Goal: Transaction & Acquisition: Book appointment/travel/reservation

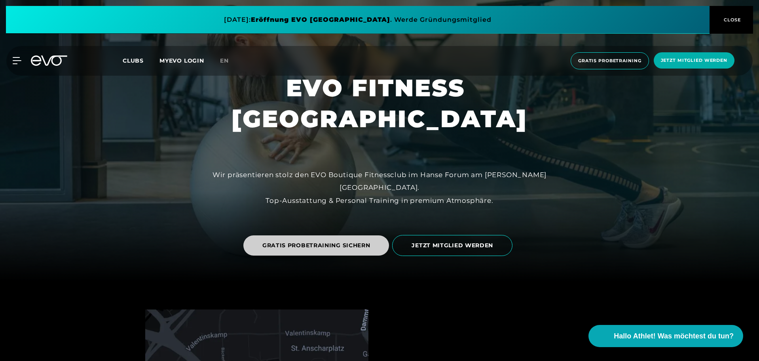
click at [342, 249] on span "GRATIS PROBETRAINING SICHERN" at bounding box center [316, 245] width 108 height 8
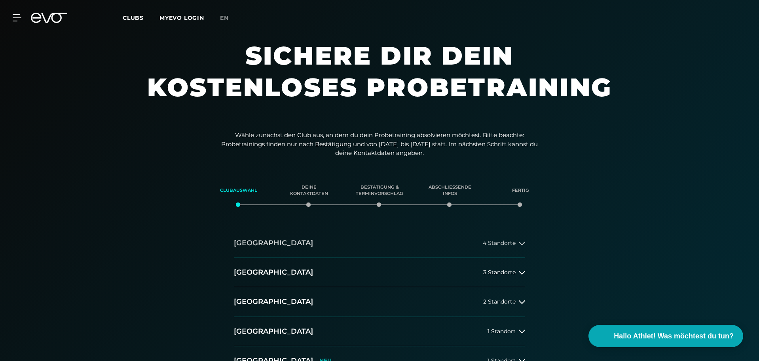
click at [271, 247] on button "[GEOGRAPHIC_DATA] 4 Standorte" at bounding box center [379, 242] width 291 height 29
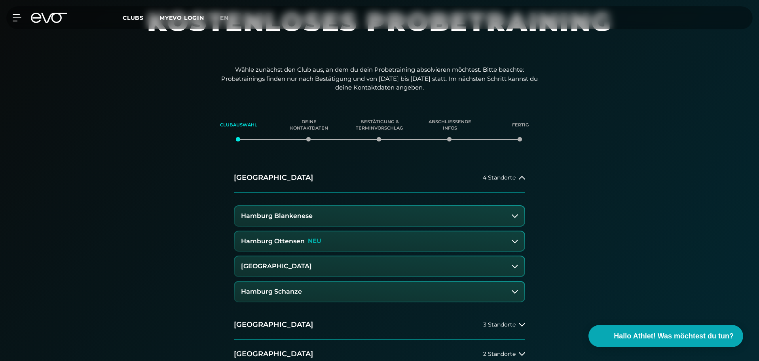
scroll to position [79, 0]
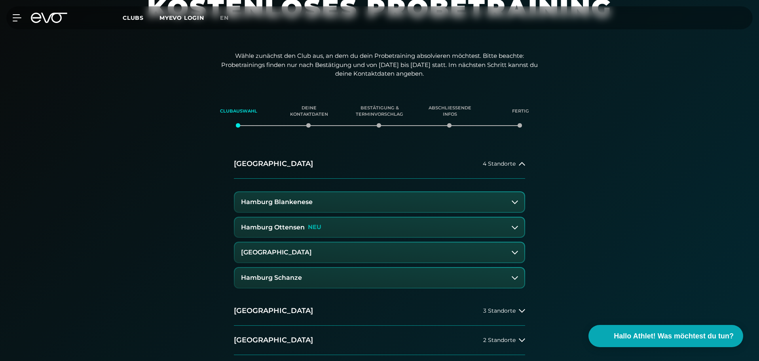
click at [312, 255] on h3 "[GEOGRAPHIC_DATA]" at bounding box center [276, 252] width 71 height 7
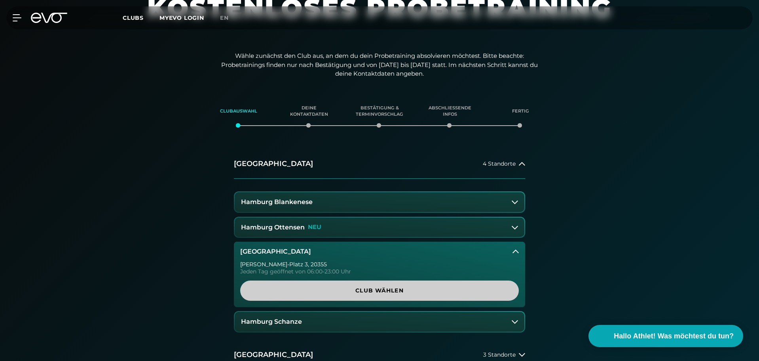
click at [355, 292] on span "Club wählen" at bounding box center [379, 290] width 241 height 8
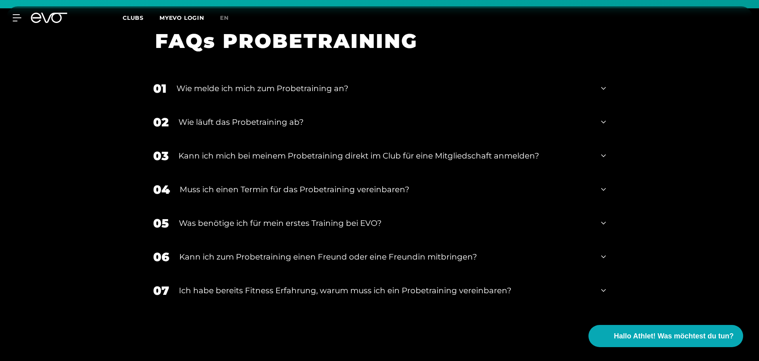
scroll to position [730, 0]
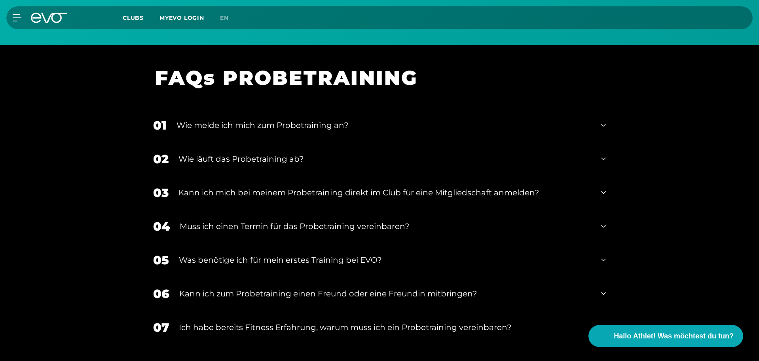
click at [306, 127] on div "Wie melde ich mich zum Probetraining an?" at bounding box center [384, 125] width 415 height 12
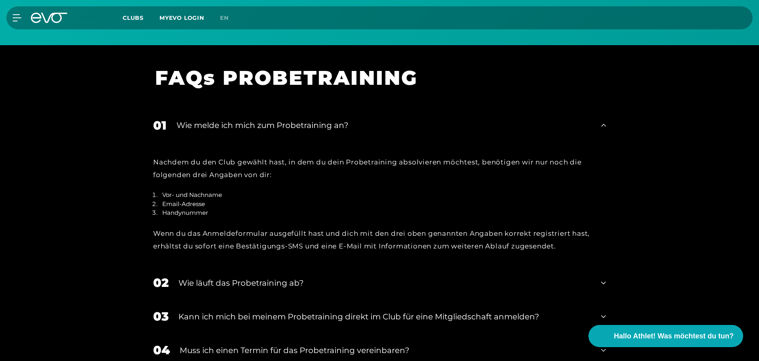
click at [256, 278] on div "Wie läuft das Probetraining ab?" at bounding box center [385, 283] width 413 height 12
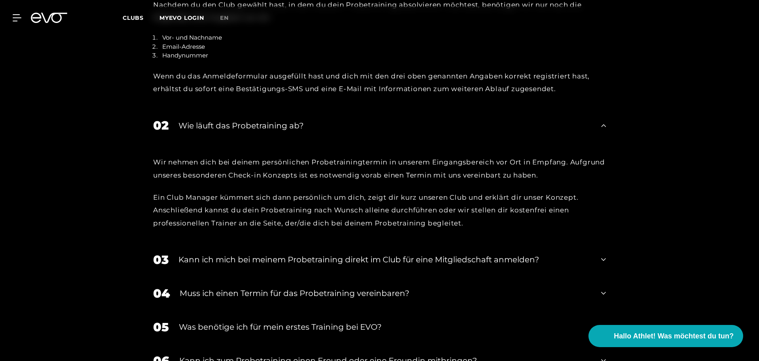
scroll to position [888, 0]
click at [281, 261] on div "Kann ich mich bei meinem Probetraining direkt im Club für eine Mitgliedschaft a…" at bounding box center [385, 258] width 413 height 12
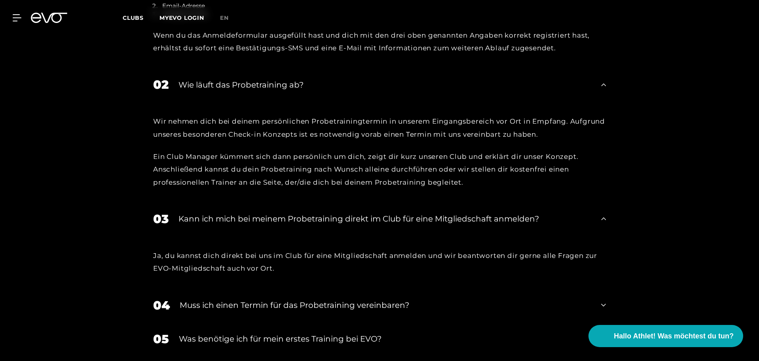
scroll to position [967, 0]
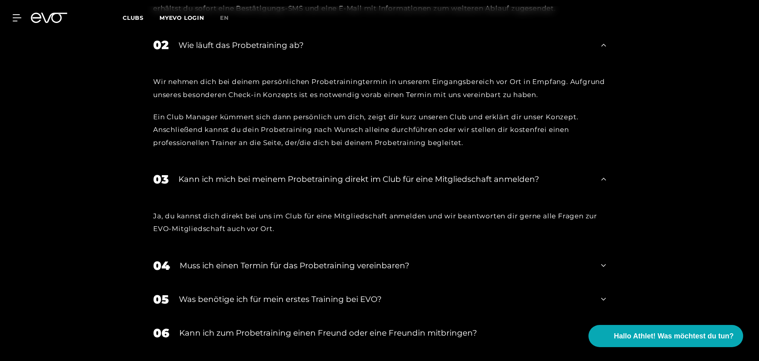
click at [306, 263] on div "Muss ich einen Termin für das Probetraining vereinbaren?" at bounding box center [386, 265] width 412 height 12
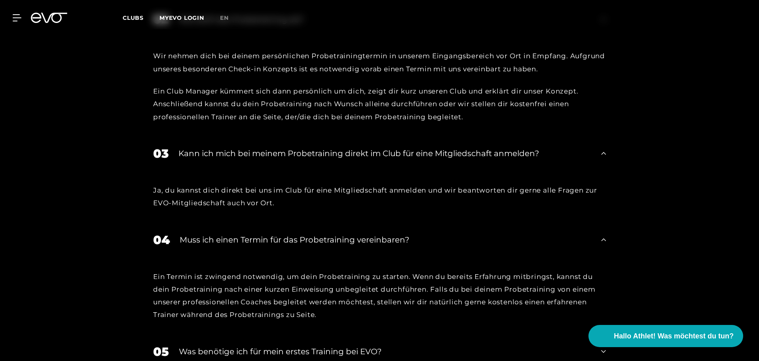
scroll to position [1007, 0]
